Goal: Navigation & Orientation: Find specific page/section

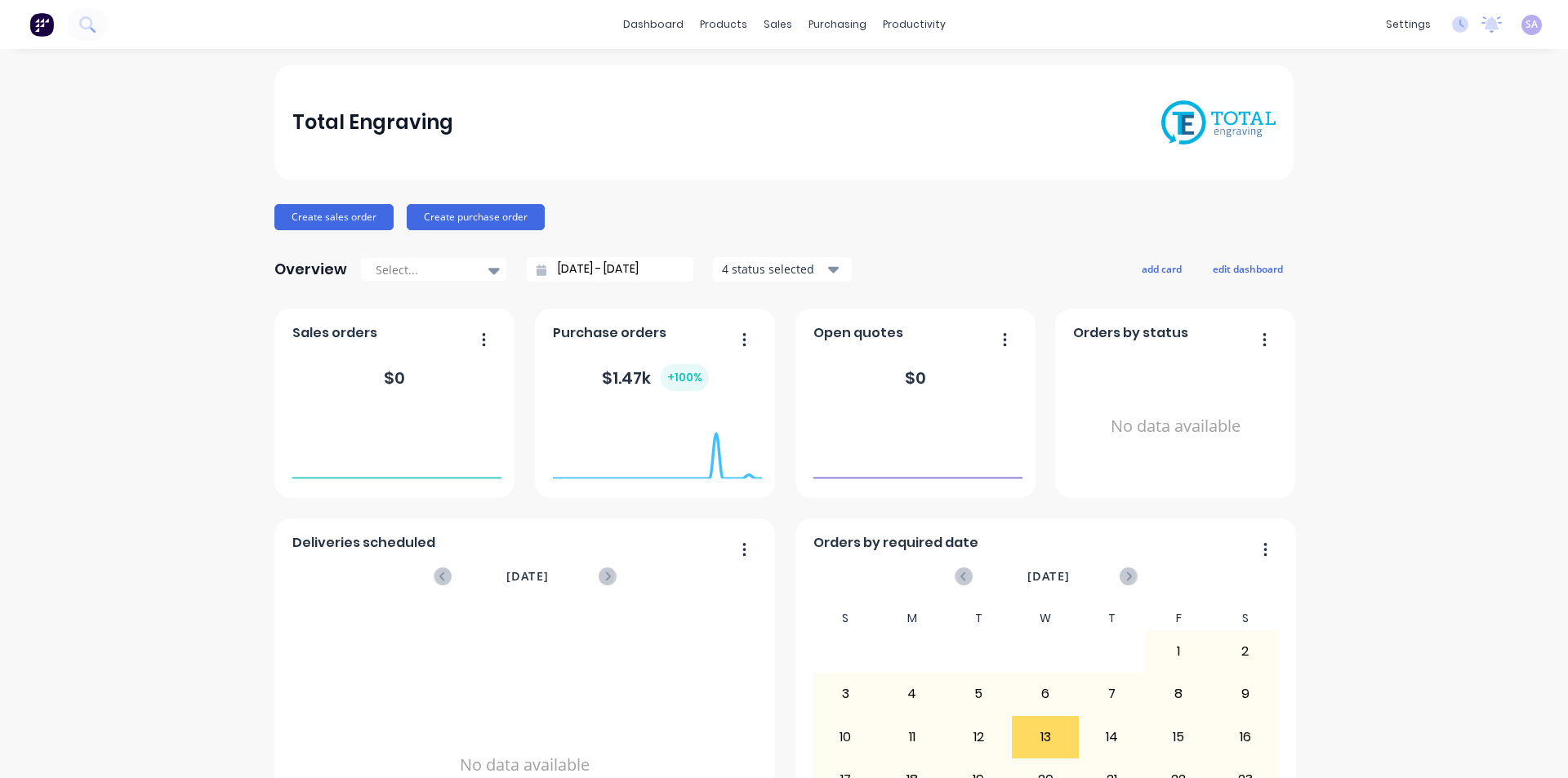
drag, startPoint x: 742, startPoint y: 0, endPoint x: 1495, endPoint y: 93, distance: 758.7
click at [1493, 98] on div "Total Engraving Create sales order Create purchase order Overview Select... 14/…" at bounding box center [784, 492] width 1568 height 852
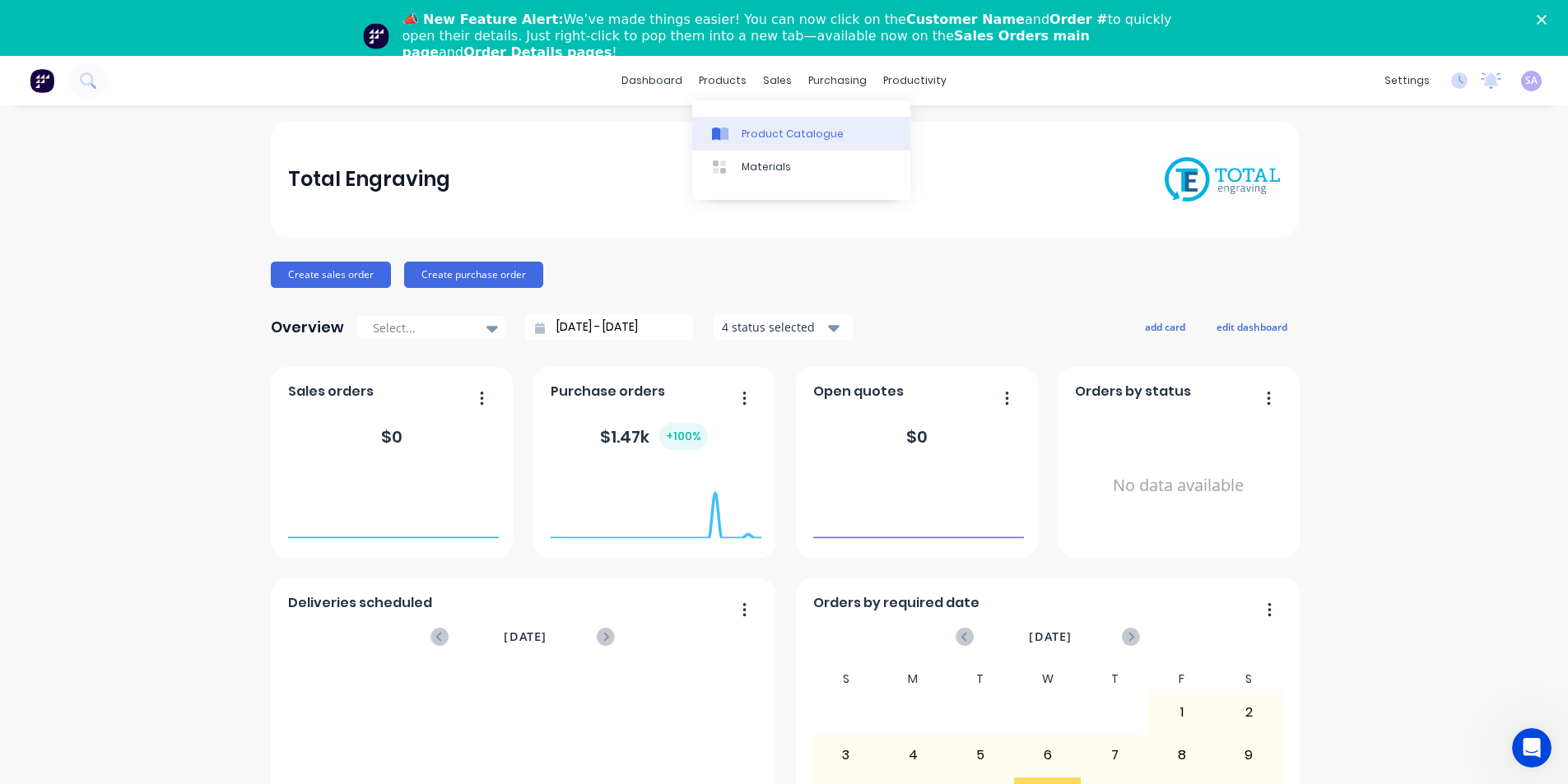
click at [756, 127] on div "Product Catalogue" at bounding box center [792, 134] width 102 height 15
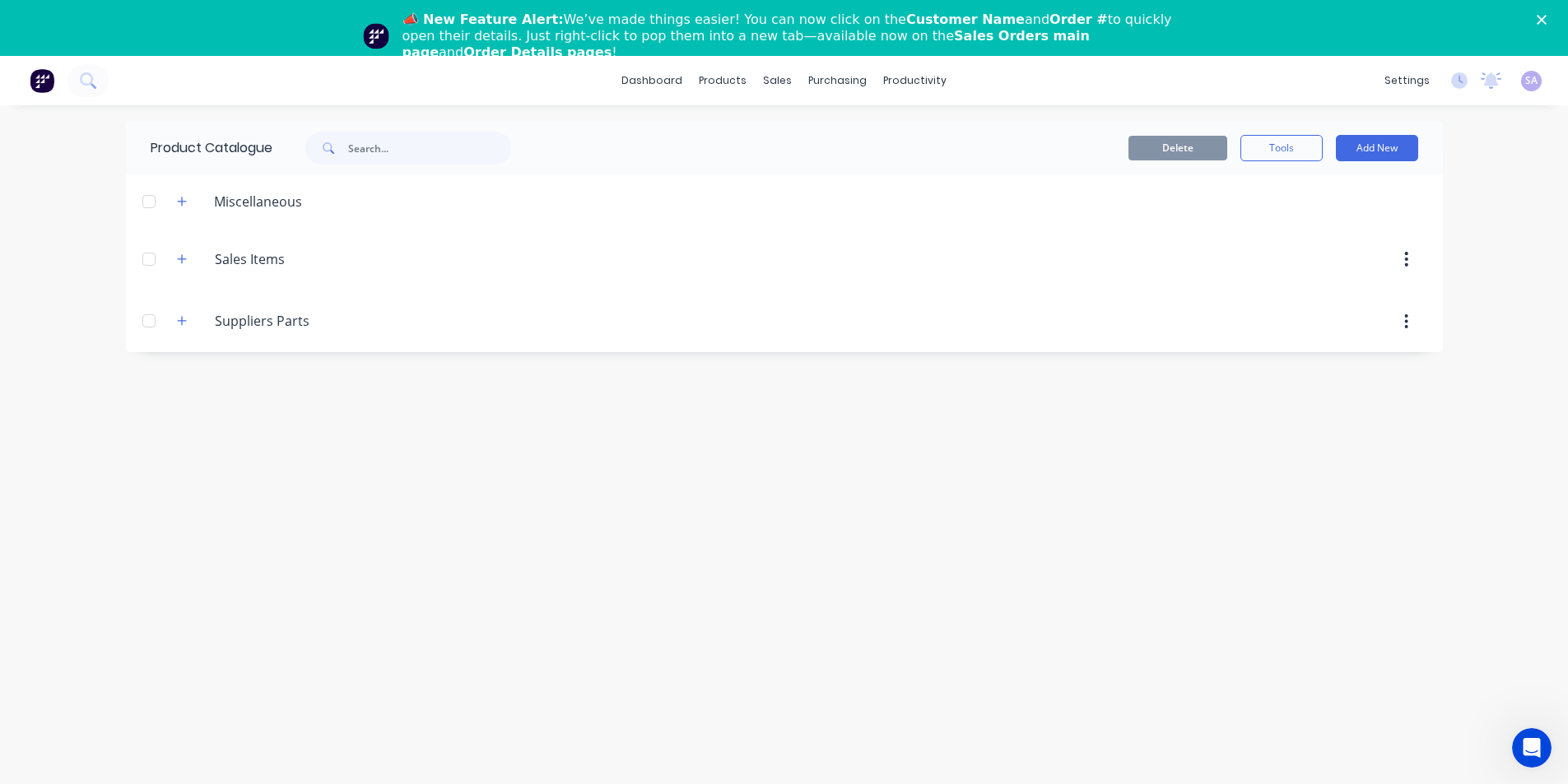
click at [1547, 15] on icon "Close" at bounding box center [1542, 19] width 10 height 10
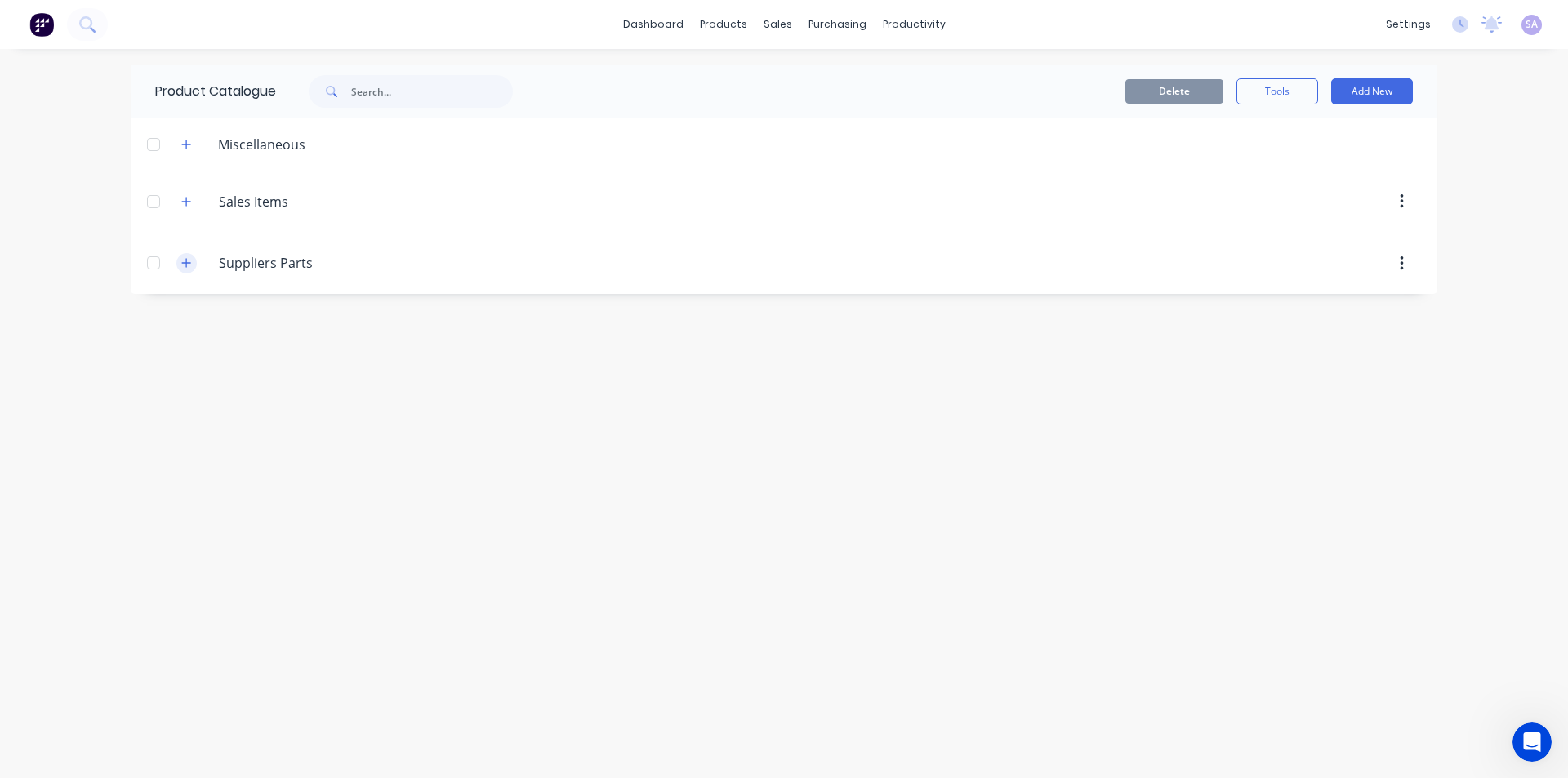
click at [182, 258] on icon "button" at bounding box center [186, 263] width 10 height 11
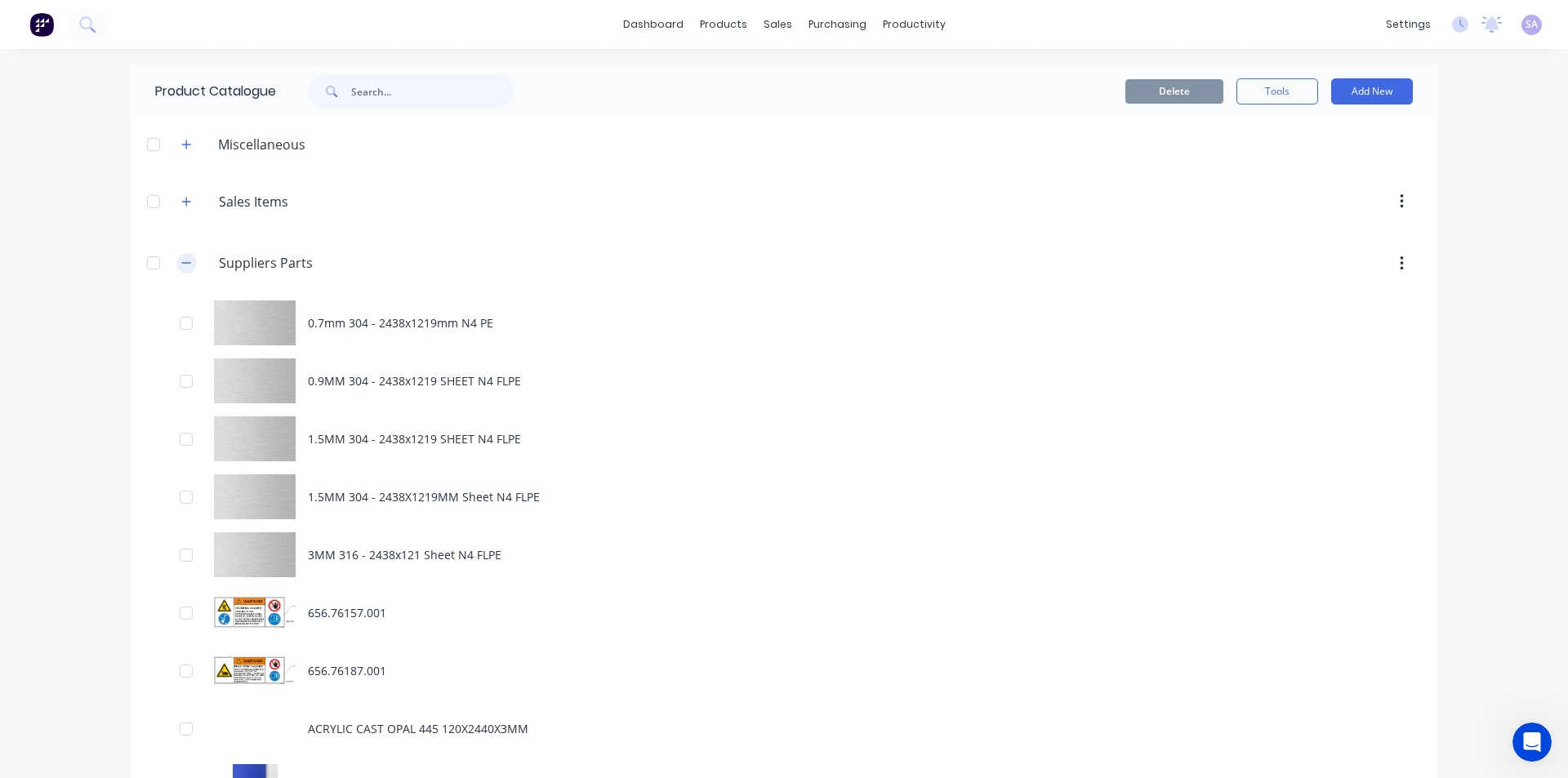
click at [182, 258] on icon "button" at bounding box center [186, 263] width 10 height 11
